Goal: Task Accomplishment & Management: Use online tool/utility

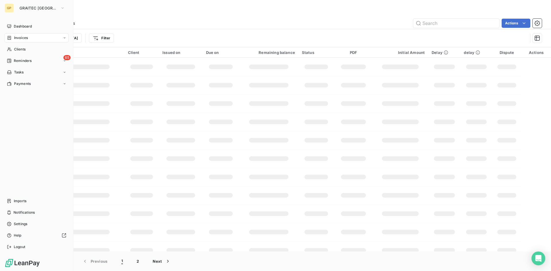
click at [12, 34] on div "Invoices" at bounding box center [37, 37] width 64 height 9
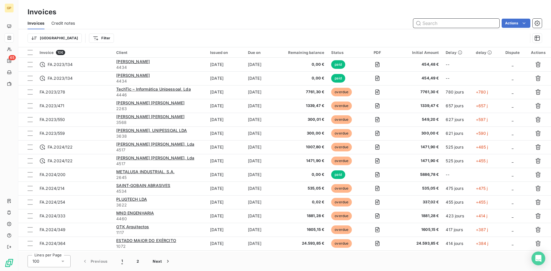
click at [427, 25] on input "text" at bounding box center [456, 23] width 86 height 9
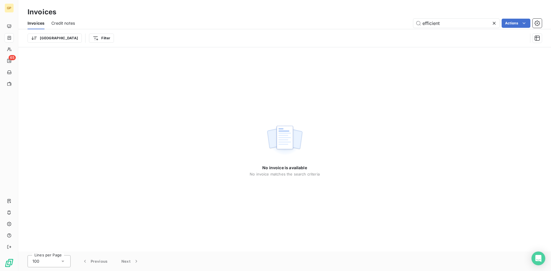
drag, startPoint x: 425, startPoint y: 25, endPoint x: 400, endPoint y: 37, distance: 27.8
click at [391, 43] on div "Trier Filter" at bounding box center [285, 38] width 514 height 18
click at [452, 20] on input "efficient" at bounding box center [456, 23] width 86 height 9
type input "e"
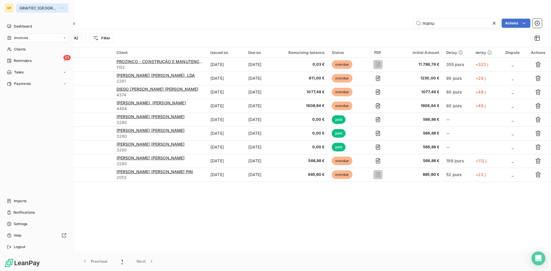
click at [20, 12] on button "GRAITEC [GEOGRAPHIC_DATA]" at bounding box center [42, 7] width 52 height 9
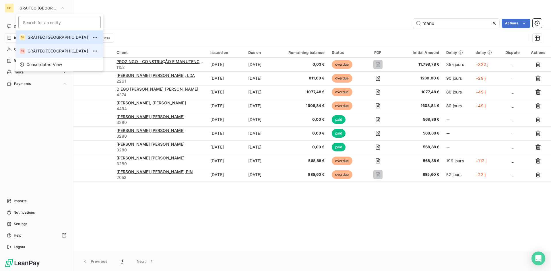
click at [41, 51] on span "GRAITEC [GEOGRAPHIC_DATA]" at bounding box center [58, 51] width 61 height 6
type input "METRIC 3"
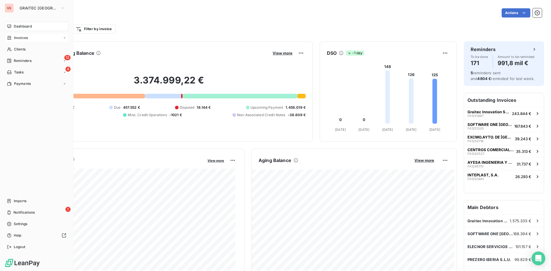
click at [10, 38] on icon at bounding box center [9, 38] width 3 height 4
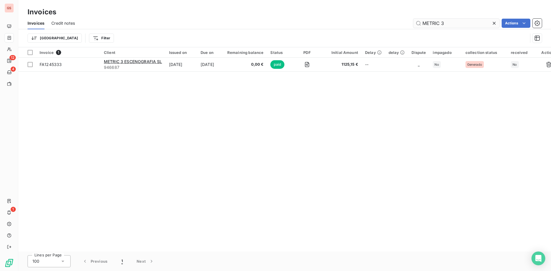
click at [450, 26] on input "METRIC 3" at bounding box center [456, 23] width 86 height 9
drag, startPoint x: 408, startPoint y: 26, endPoint x: 391, endPoint y: 27, distance: 16.9
click at [404, 26] on div "METRIC 3 Actions" at bounding box center [312, 23] width 460 height 9
click at [391, 27] on div "METRIC 3 Actions" at bounding box center [312, 23] width 460 height 9
drag, startPoint x: 448, startPoint y: 24, endPoint x: 422, endPoint y: 21, distance: 26.2
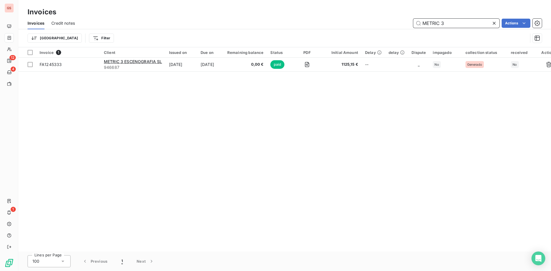
click at [422, 21] on input "METRIC 3" at bounding box center [456, 23] width 86 height 9
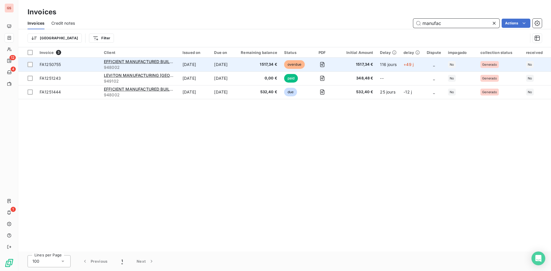
type input "manufac"
click at [268, 64] on span "1517,34 €" at bounding box center [259, 65] width 36 height 6
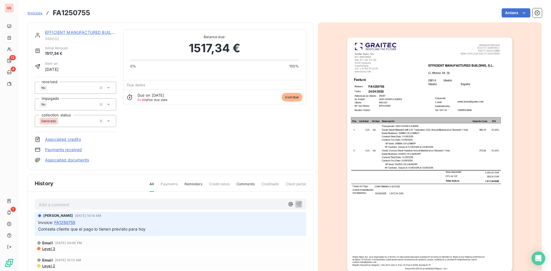
click at [439, 120] on img "button" at bounding box center [429, 154] width 165 height 233
